Goal: Task Accomplishment & Management: Complete application form

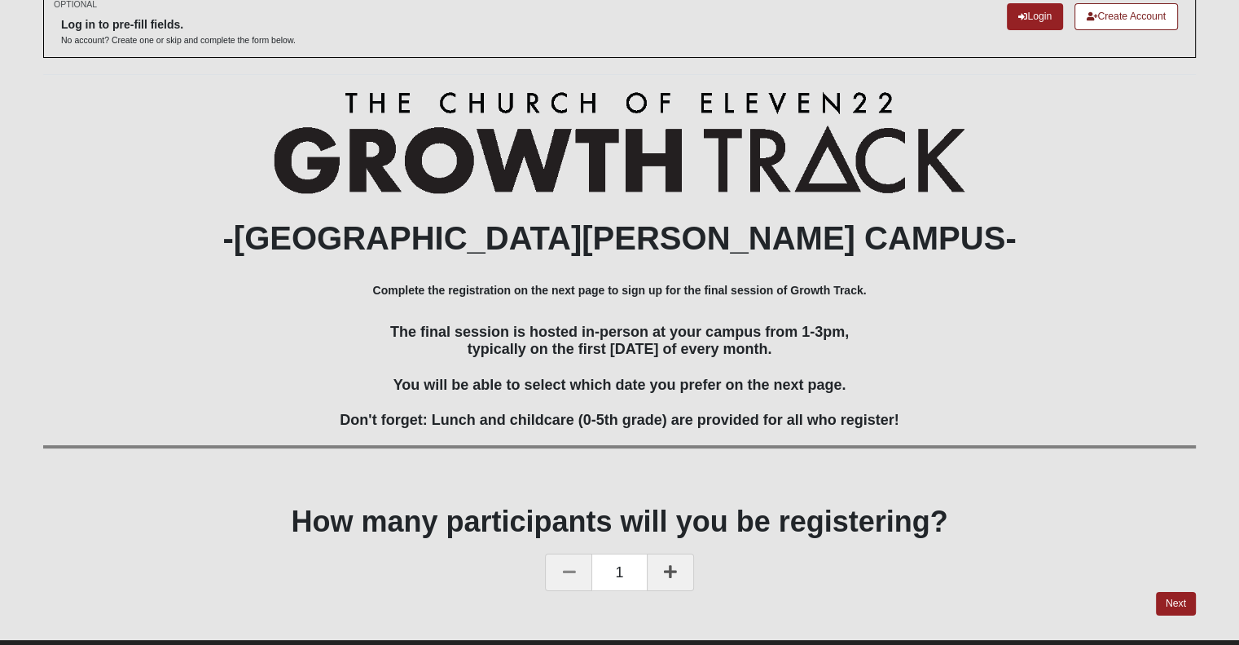
scroll to position [132, 0]
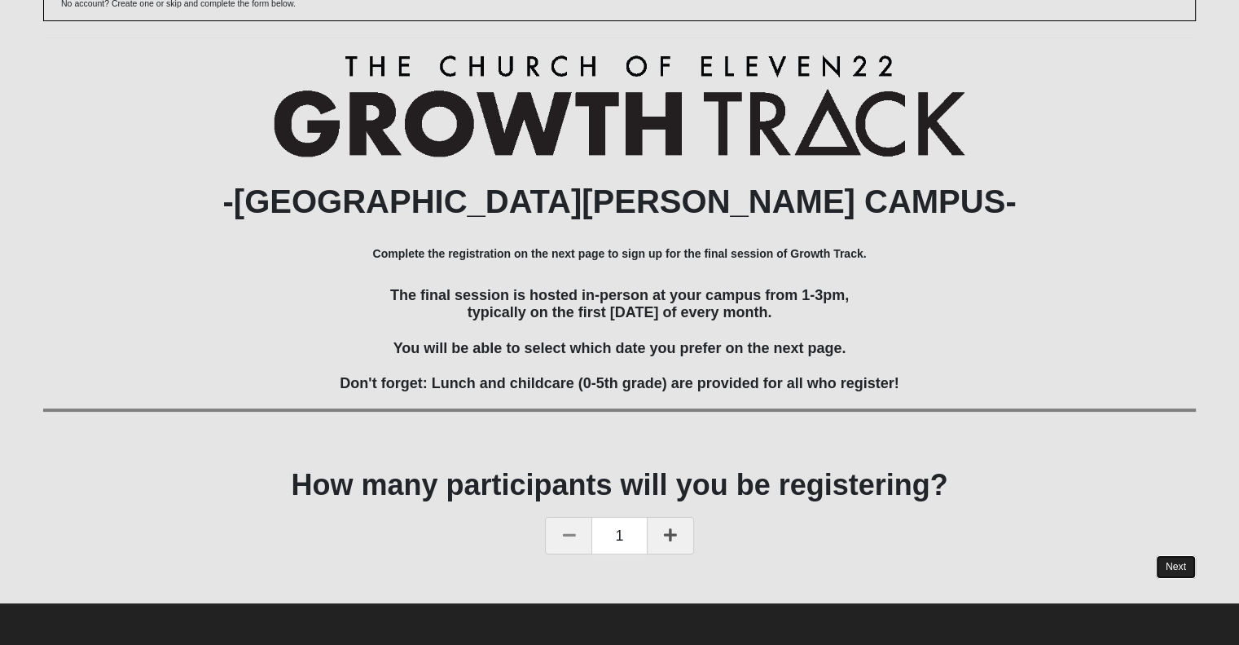
click at [1177, 570] on link "Next" at bounding box center [1176, 567] width 40 height 24
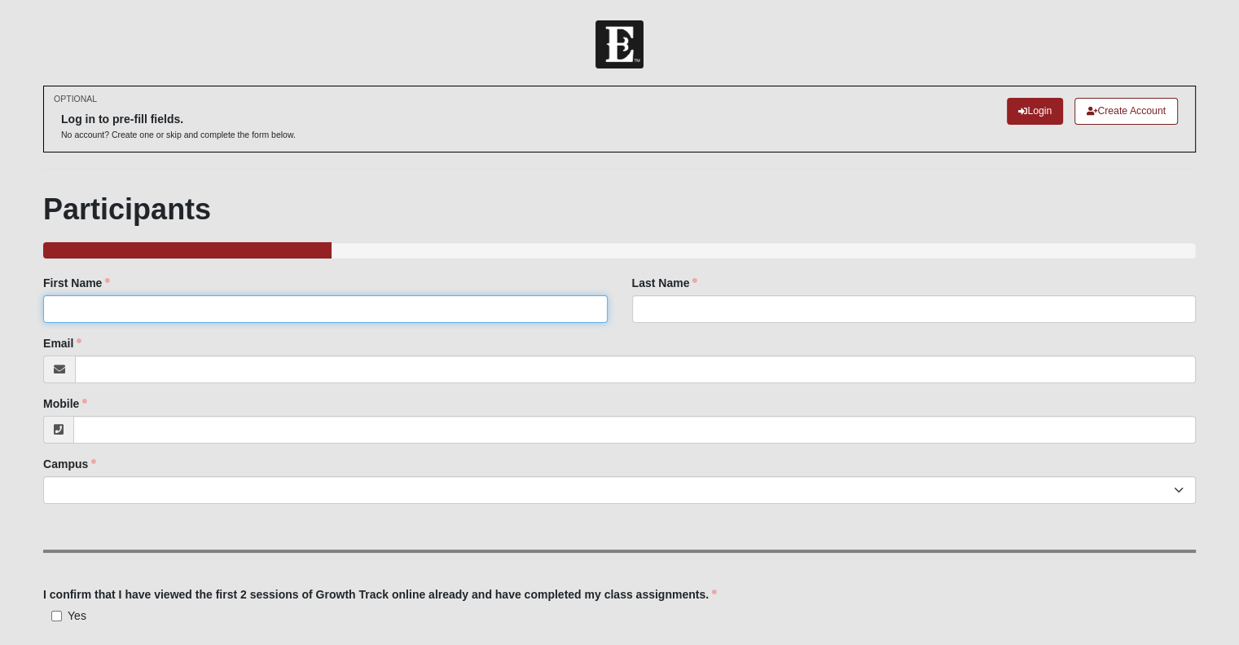
click at [419, 308] on input "First Name" at bounding box center [325, 309] width 564 height 28
type input "[PERSON_NAME] [PERSON_NAME]"
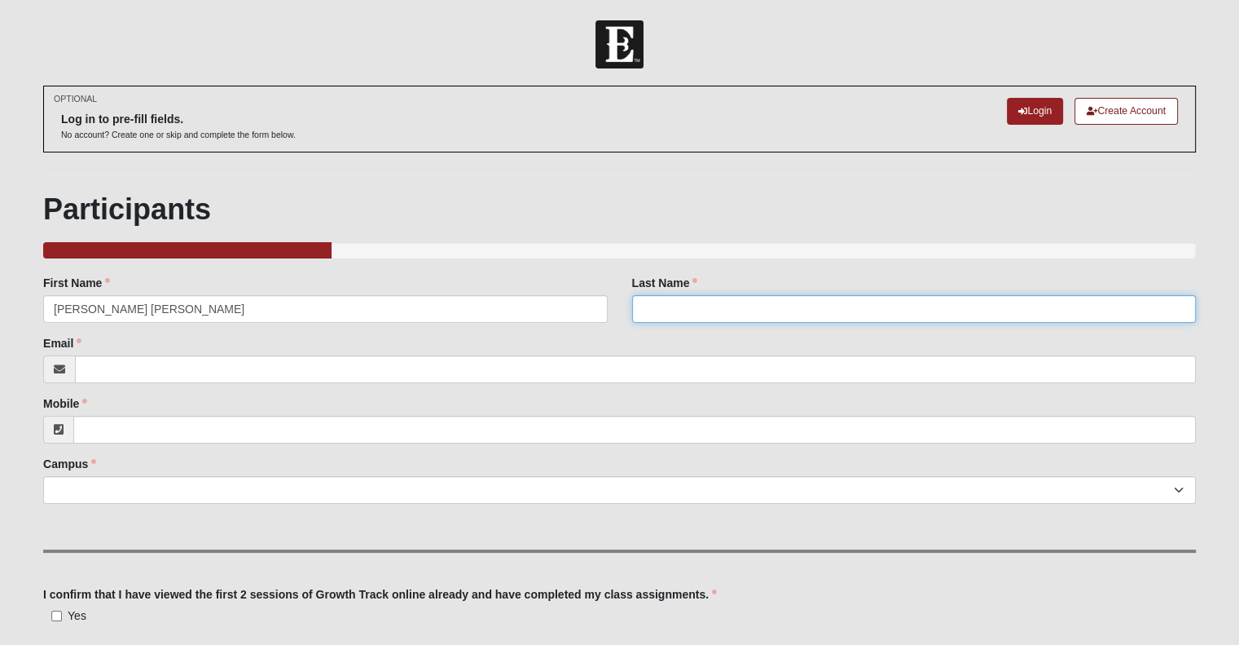
type input "[PERSON_NAME]"
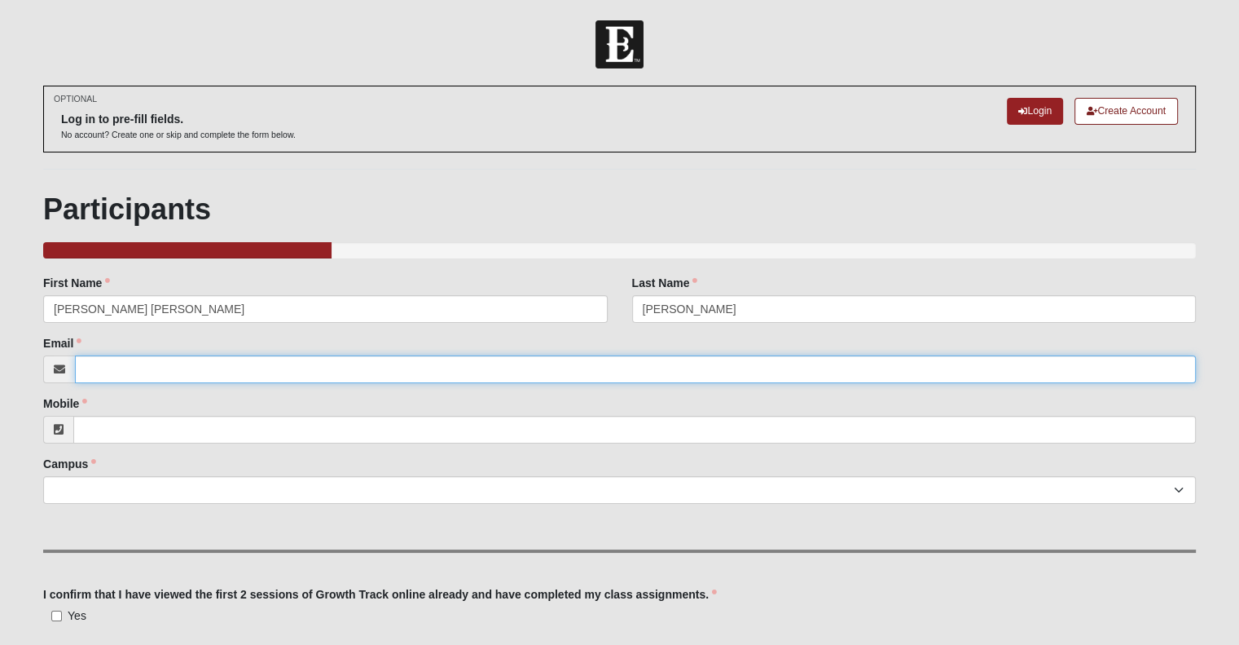
type input "[PERSON_NAME][EMAIL_ADDRESS][DOMAIN_NAME]"
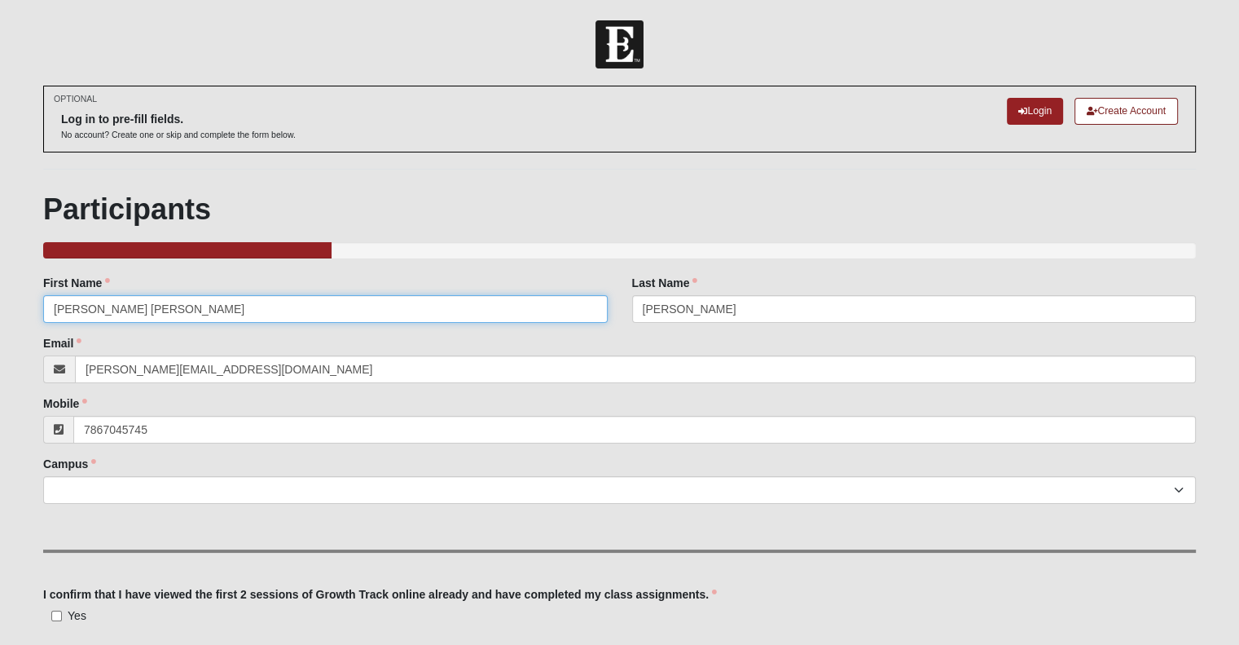
type input "[PHONE_NUMBER]"
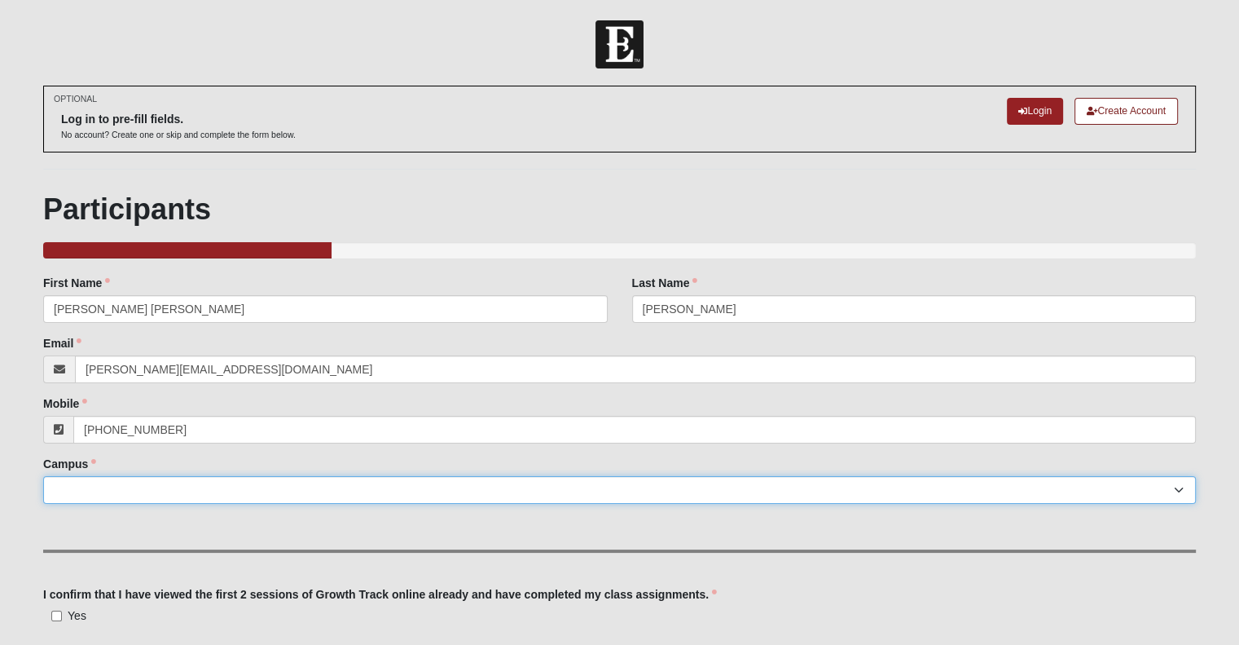
click at [240, 479] on select "Arlington Baymeadows Eleven22 Online [PERSON_NAME][GEOGRAPHIC_DATA] Jesup [GEOG…" at bounding box center [619, 490] width 1153 height 28
select select "11"
click at [43, 476] on select "Arlington Baymeadows Eleven22 Online [PERSON_NAME][GEOGRAPHIC_DATA] Jesup [GEOG…" at bounding box center [619, 490] width 1153 height 28
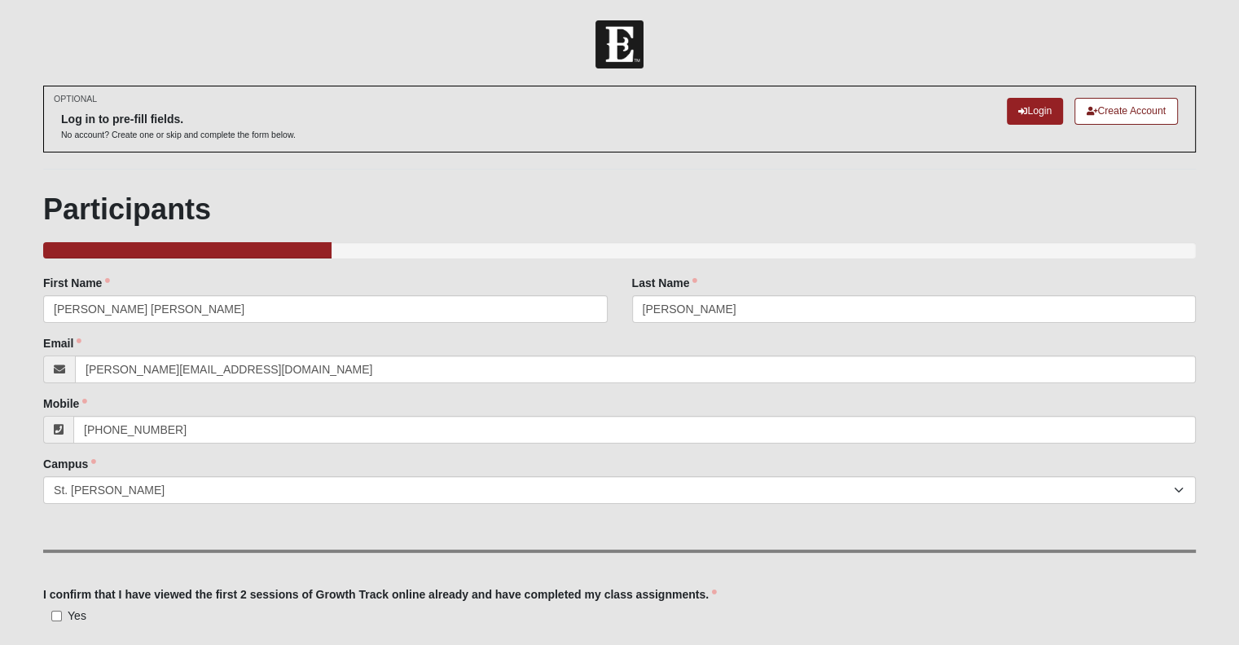
click at [75, 615] on span "Yes" at bounding box center [77, 615] width 19 height 13
click at [62, 615] on input "Yes" at bounding box center [56, 615] width 11 height 11
checkbox input "true"
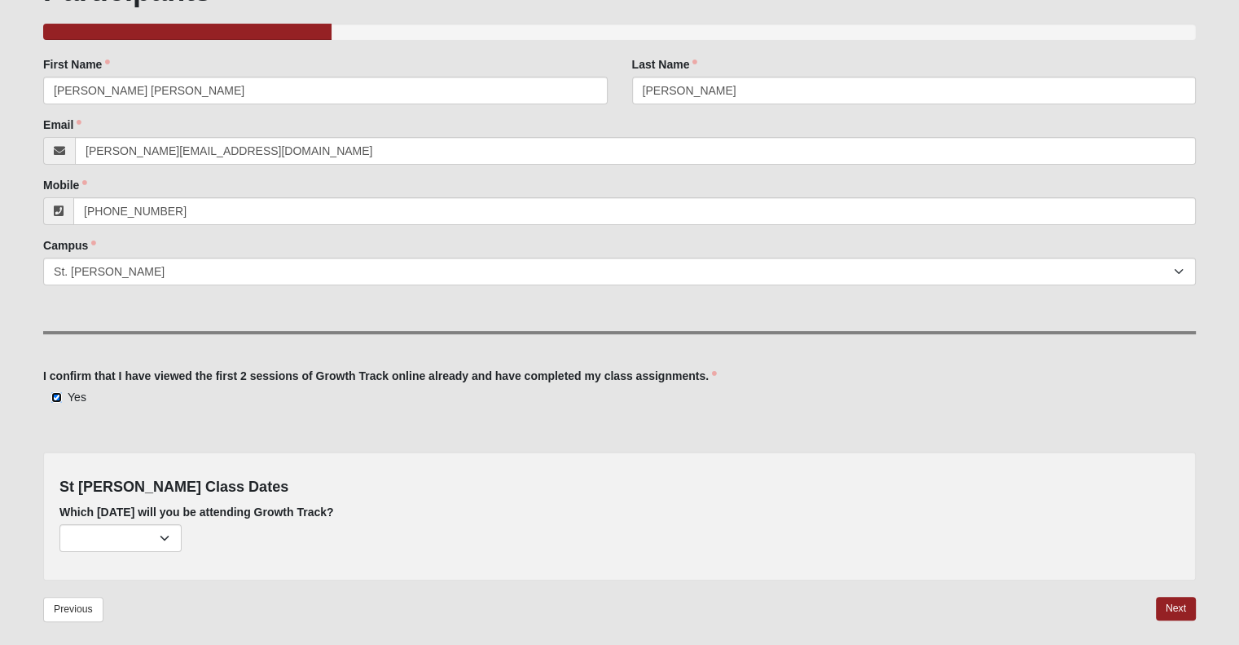
scroll to position [284, 0]
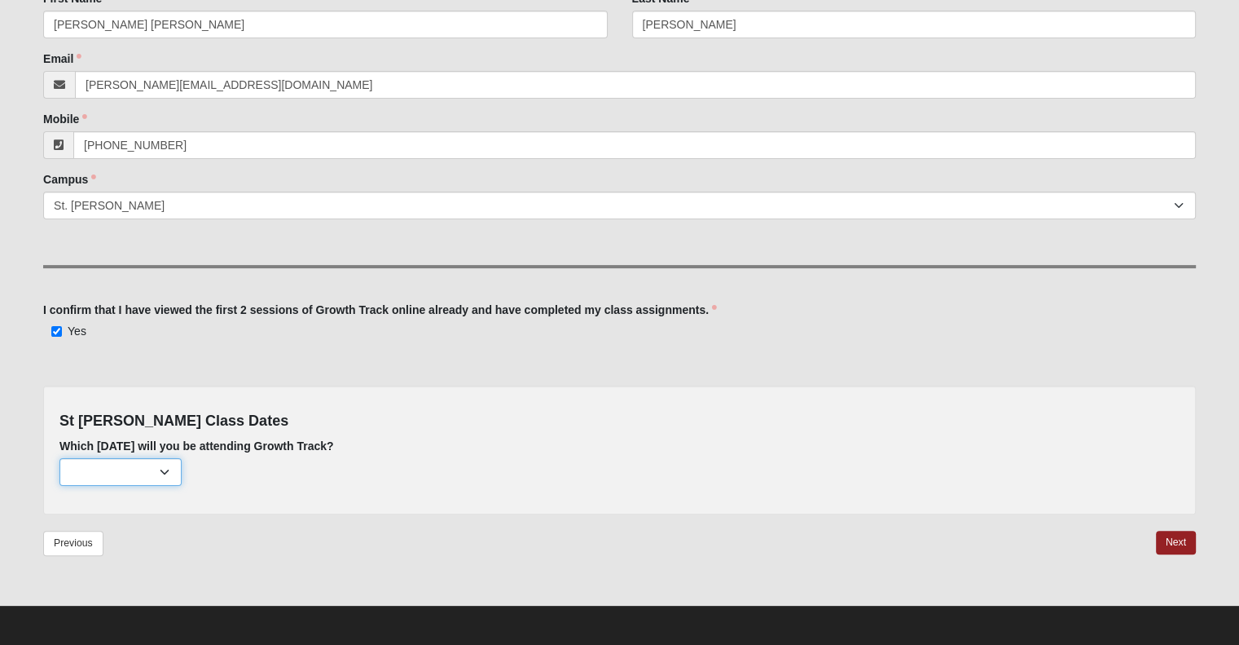
click at [171, 481] on select "[DATE] (none remaining) [DATE] (none remaining) [DATE] (none remaining) [DATE] …" at bounding box center [120, 472] width 122 height 28
select select "725"
click at [59, 458] on select "[DATE] (none remaining) [DATE] (none remaining) [DATE] (none remaining) [DATE] …" at bounding box center [120, 472] width 122 height 28
click at [1173, 543] on link "Next" at bounding box center [1176, 543] width 40 height 24
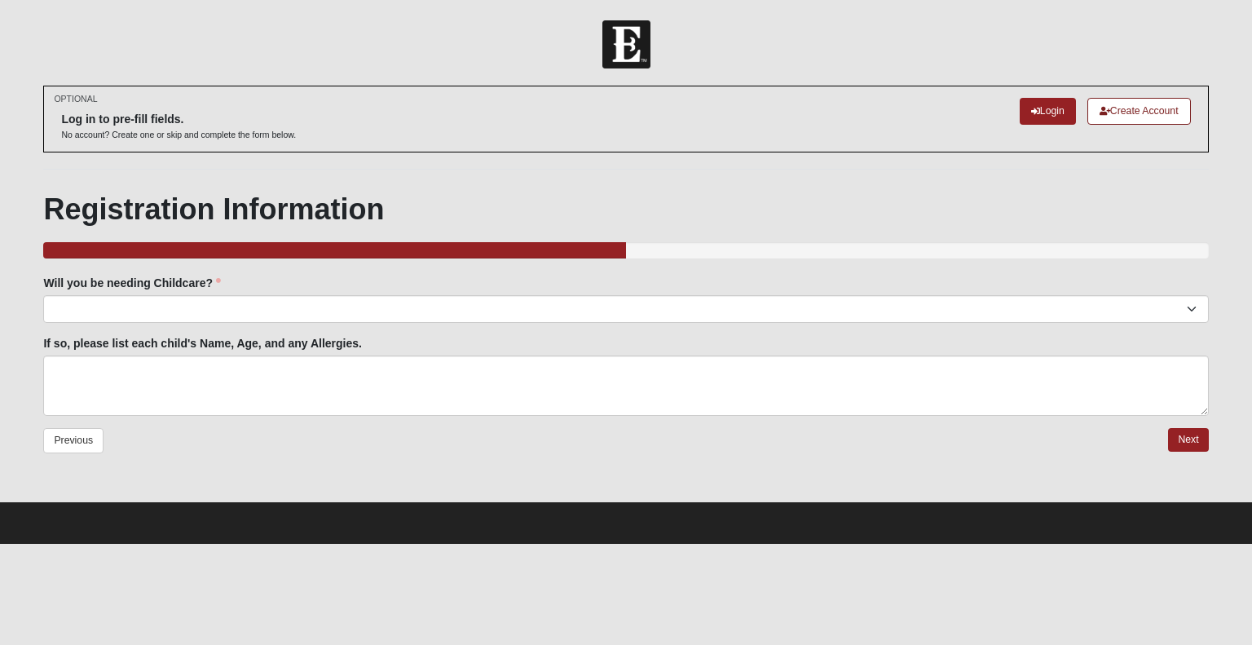
click at [562, 454] on div "Previous Next" at bounding box center [625, 452] width 1165 height 49
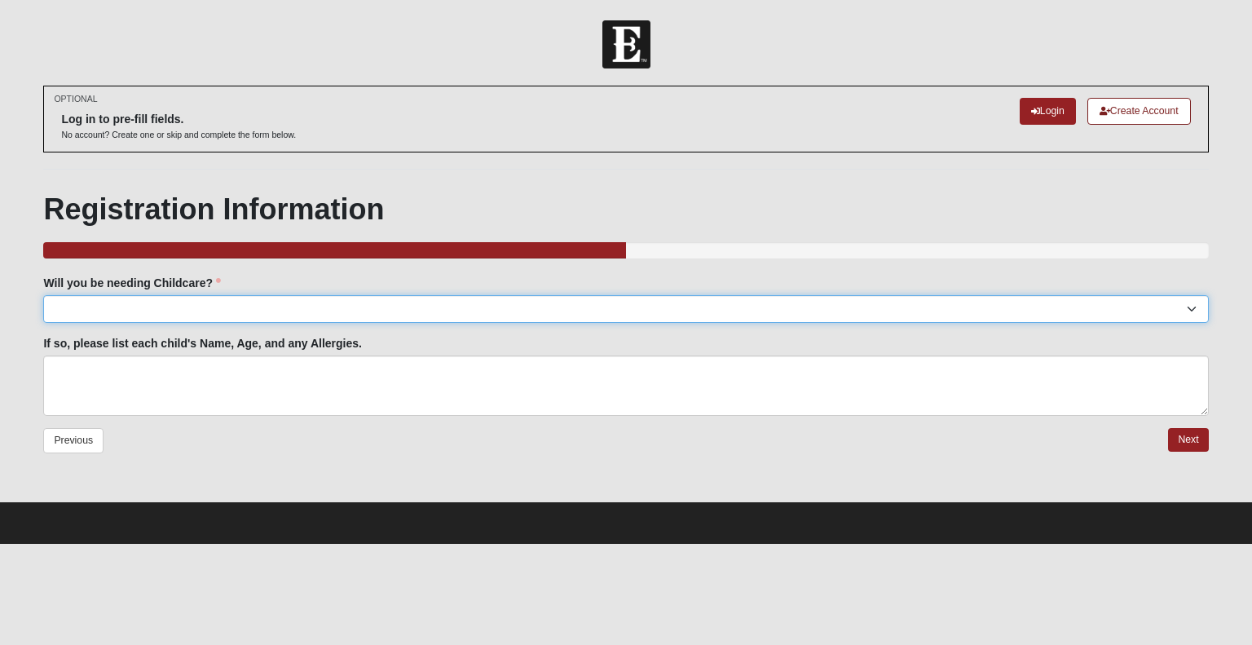
click at [639, 304] on select "Yes No" at bounding box center [625, 309] width 1165 height 28
select select "Yes"
click at [43, 295] on select "Yes No" at bounding box center [625, 309] width 1165 height 28
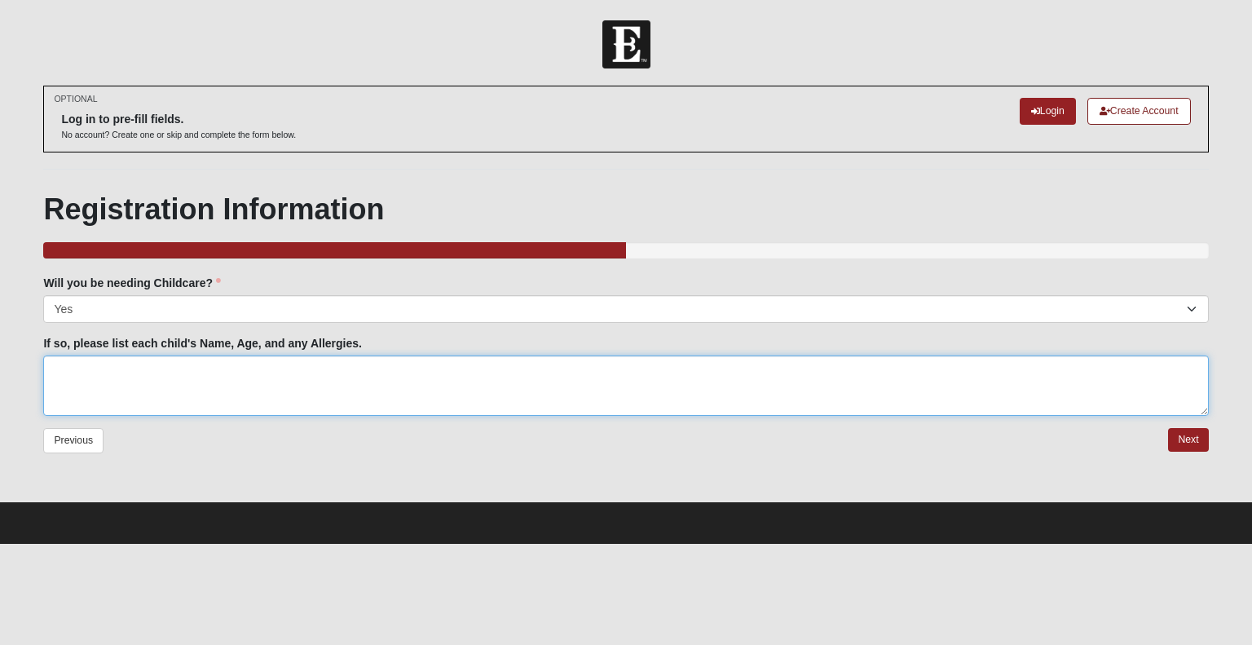
click at [567, 385] on textarea "If so, please list each child's Name, Age, and any Allergies." at bounding box center [625, 385] width 1165 height 60
type textarea "[PERSON_NAME] 3 [PERSON_NAME] 7"
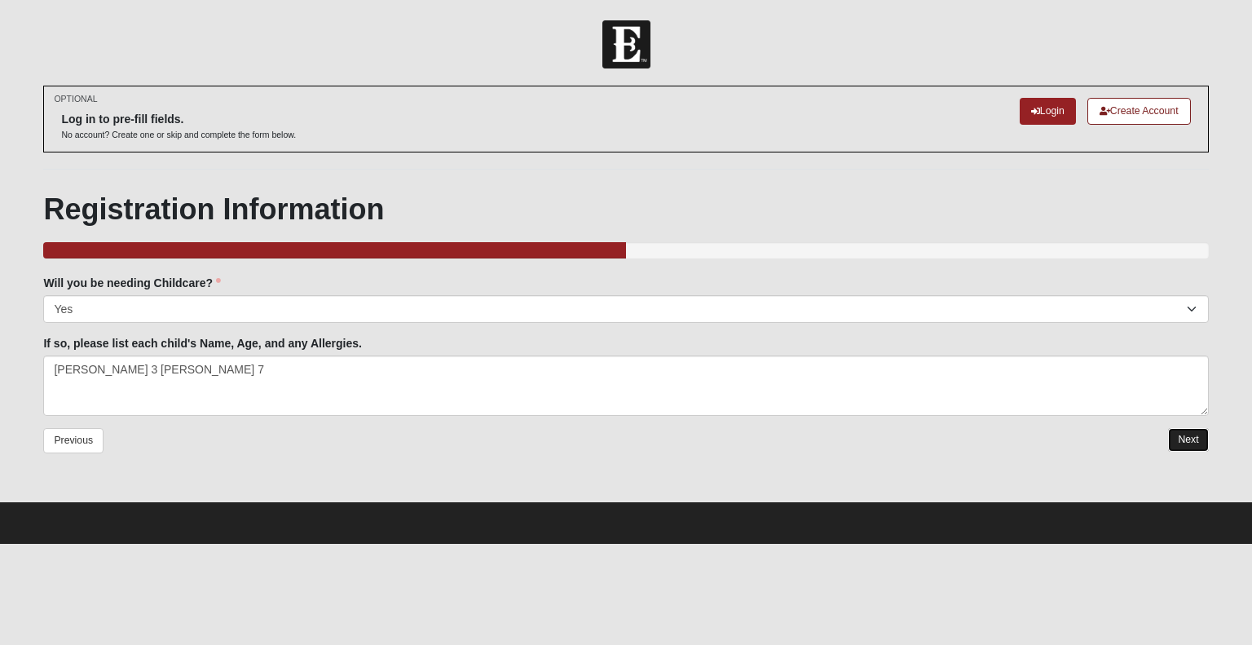
click at [1200, 433] on link "Next" at bounding box center [1188, 440] width 40 height 24
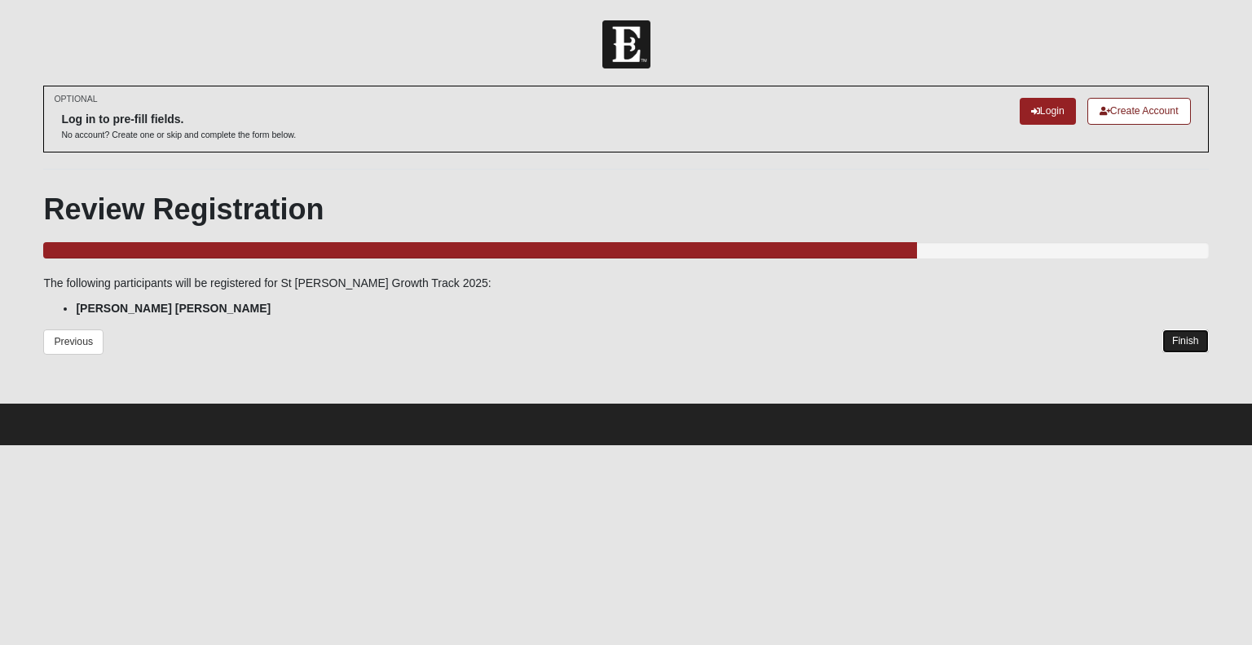
click at [1180, 341] on link "Finish" at bounding box center [1185, 341] width 46 height 24
